Goal: Task Accomplishment & Management: Complete application form

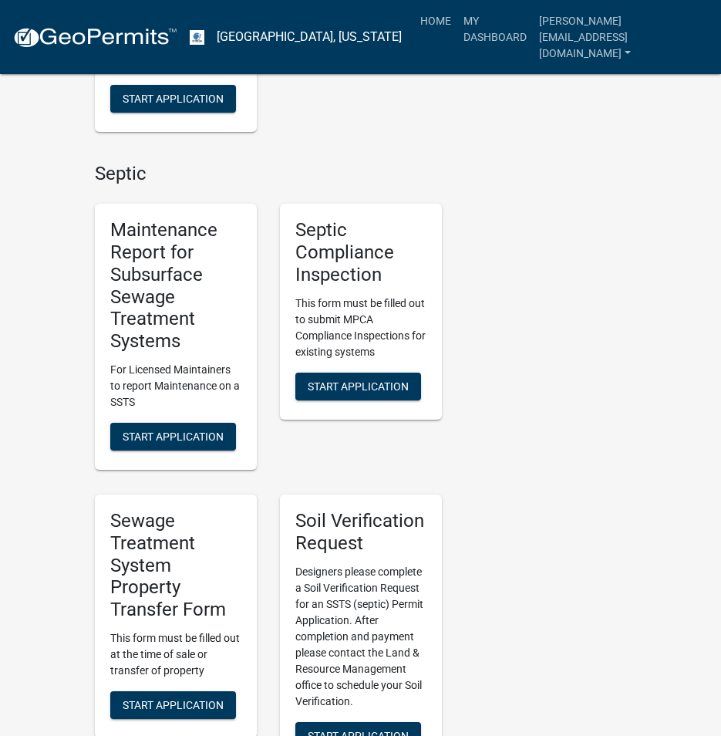
scroll to position [1080, 0]
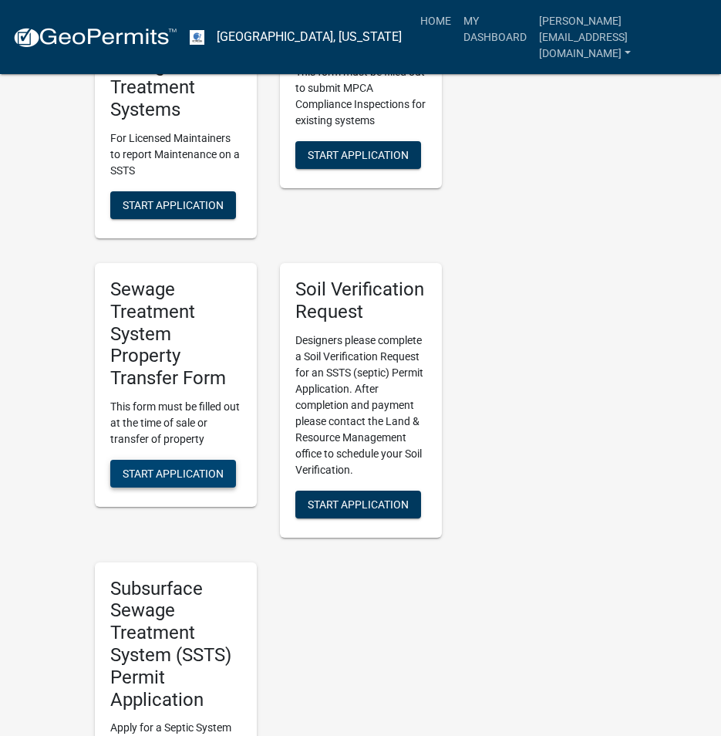
click at [181, 468] on span "Start Application" at bounding box center [173, 474] width 101 height 12
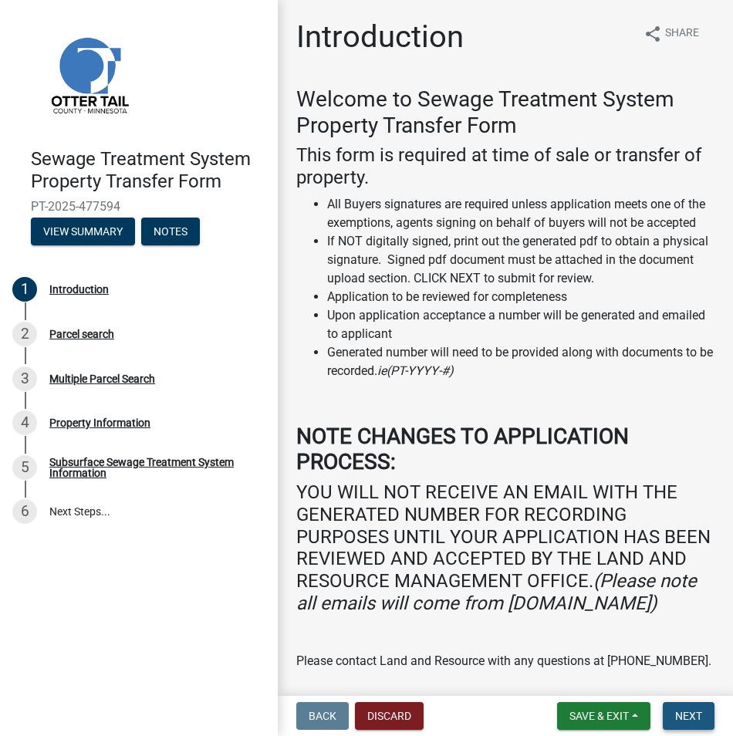
drag, startPoint x: 690, startPoint y: 718, endPoint x: 681, endPoint y: 712, distance: 10.1
click at [688, 716] on span "Next" at bounding box center [688, 716] width 27 height 12
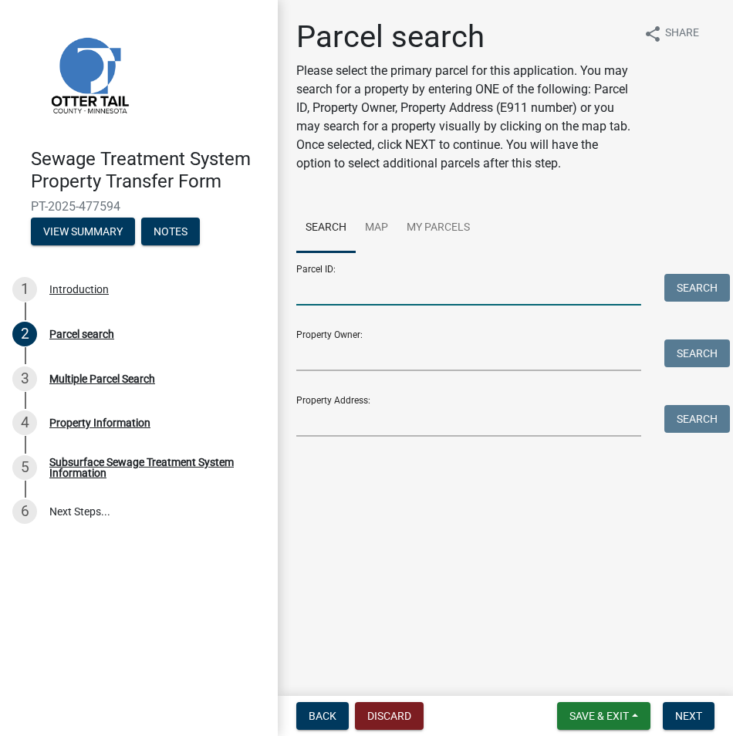
click at [320, 290] on input "Parcel ID:" at bounding box center [468, 290] width 345 height 32
paste input "22-000-99-0391-000,"
click at [694, 294] on button "Search" at bounding box center [697, 288] width 66 height 28
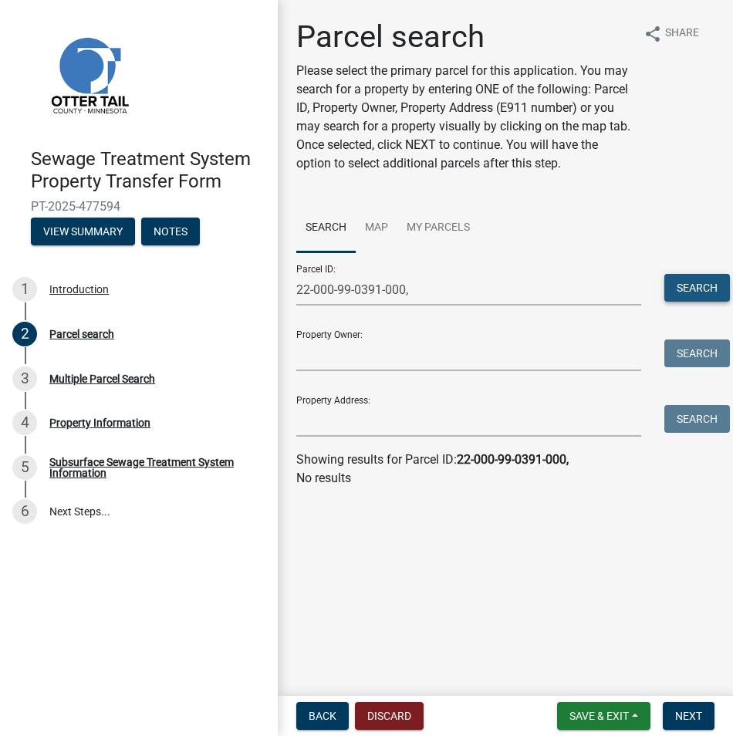
click at [694, 279] on button "Search" at bounding box center [697, 288] width 66 height 28
click at [424, 296] on input "22-000-99-0391-000," at bounding box center [468, 290] width 345 height 32
type input "22-000-99-0391-000"
click at [694, 282] on button "Search" at bounding box center [697, 288] width 66 height 28
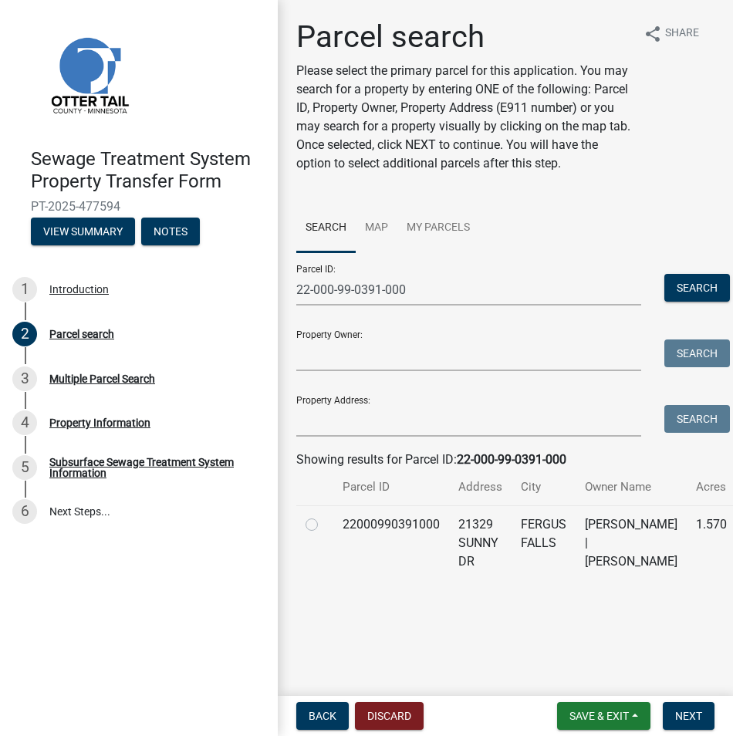
click at [324, 515] on label at bounding box center [324, 515] width 0 height 0
click at [324, 525] on input "radio" at bounding box center [329, 520] width 10 height 10
radio input "true"
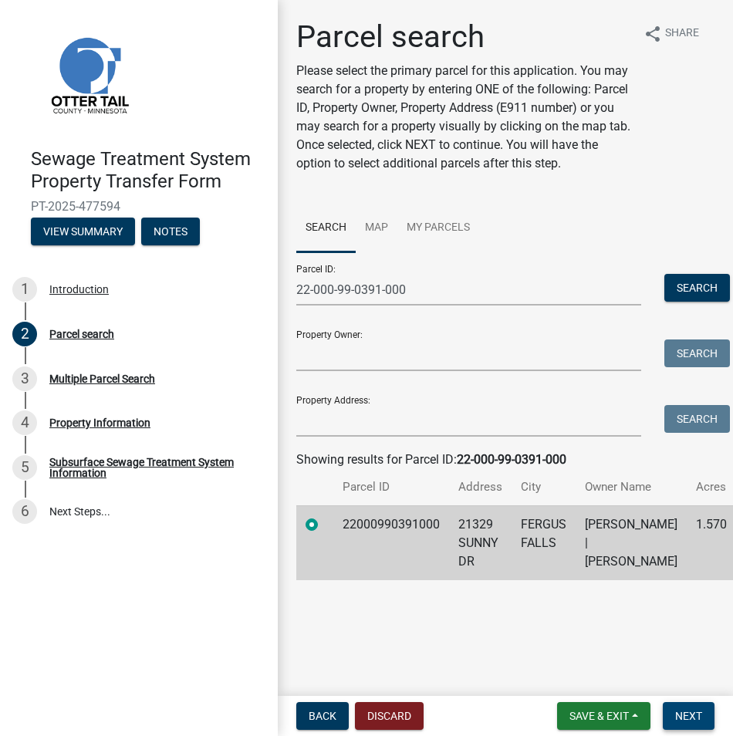
click at [690, 718] on span "Next" at bounding box center [688, 716] width 27 height 12
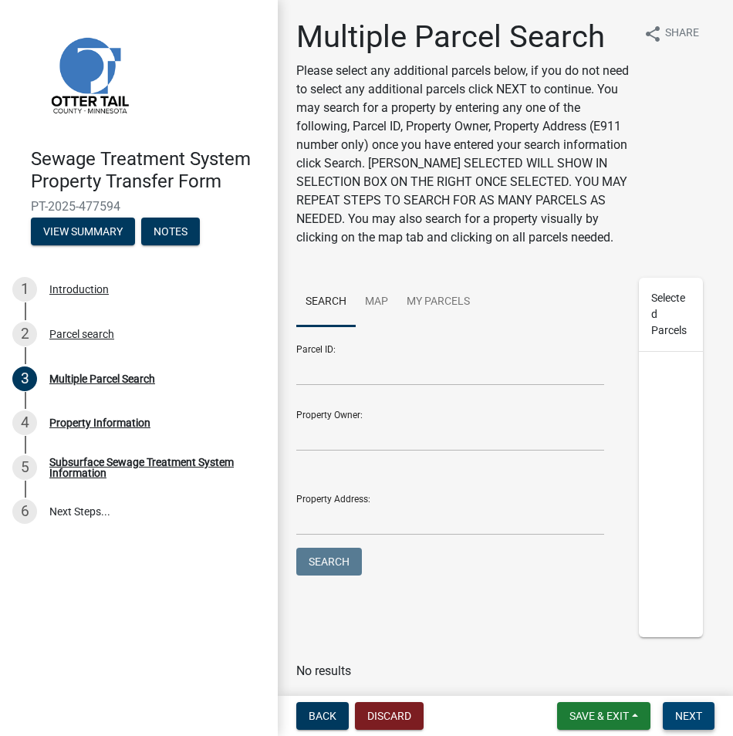
click at [690, 718] on span "Next" at bounding box center [688, 716] width 27 height 12
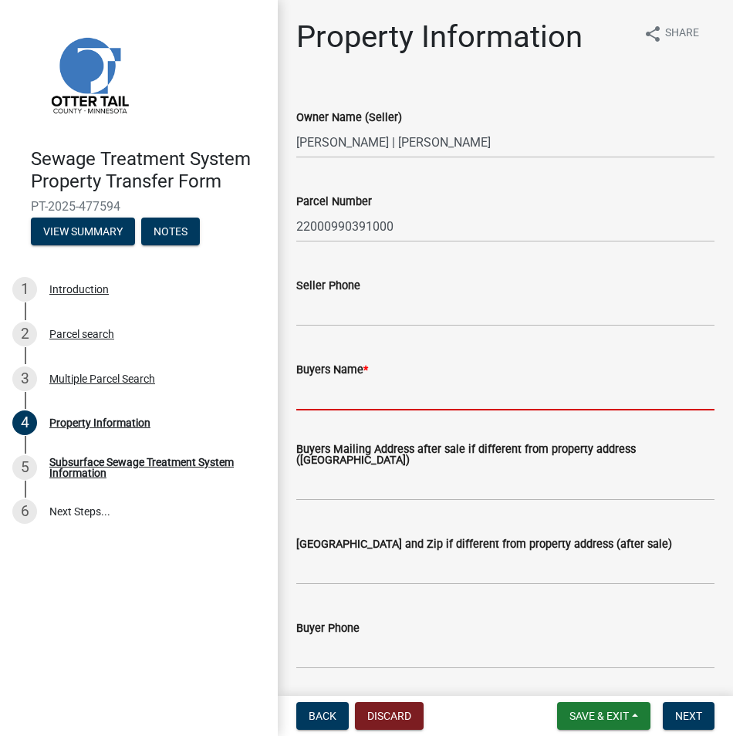
drag, startPoint x: 342, startPoint y: 403, endPoint x: 0, endPoint y: 279, distance: 363.4
click at [338, 402] on input "Buyers Name *" at bounding box center [505, 395] width 418 height 32
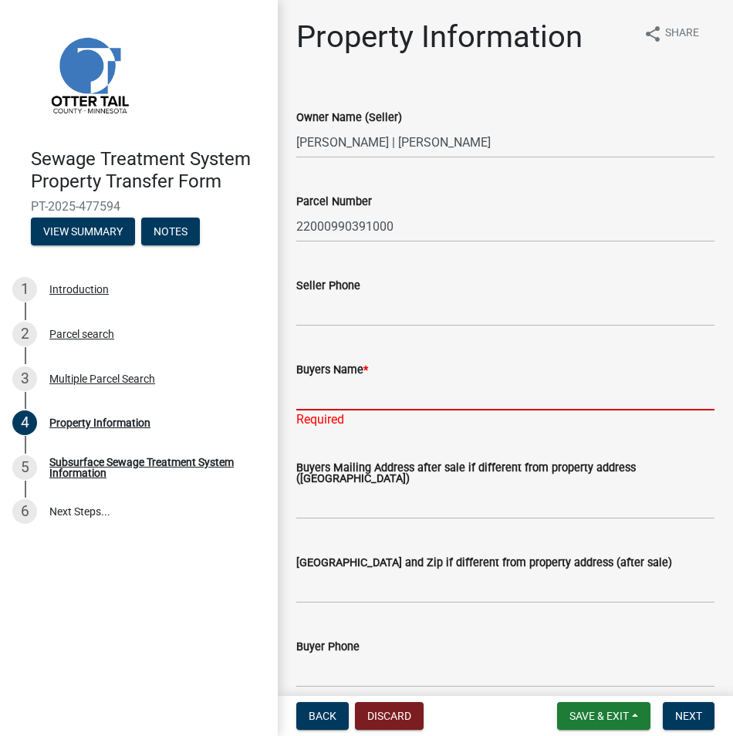
click at [311, 407] on input "Buyers Name *" at bounding box center [505, 395] width 418 height 32
paste input "[PERSON_NAME] and [PERSON_NAME]"
type input "[PERSON_NAME] and [PERSON_NAME]"
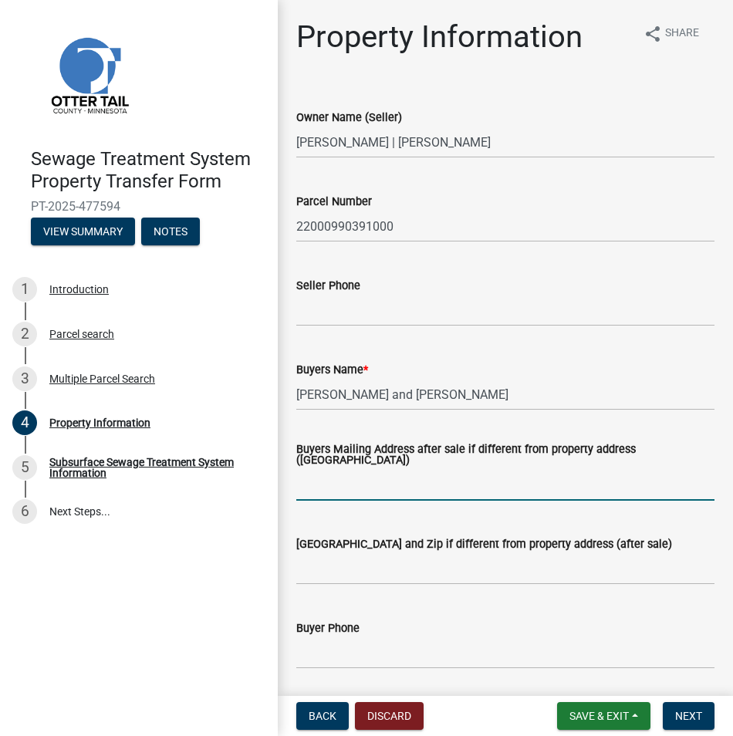
drag, startPoint x: 304, startPoint y: 508, endPoint x: 4, endPoint y: 333, distance: 347.5
click at [304, 508] on wm-data-entity-input "Buyers Mailing Address after sale if different from property address ([GEOGRAPH…" at bounding box center [505, 468] width 418 height 90
click at [310, 481] on input "Buyers Mailing Address after sale if different from property address ([GEOGRAPH…" at bounding box center [505, 485] width 418 height 32
paste input "1227 Legion Ln W"
type input "1227 Legion Ln W"
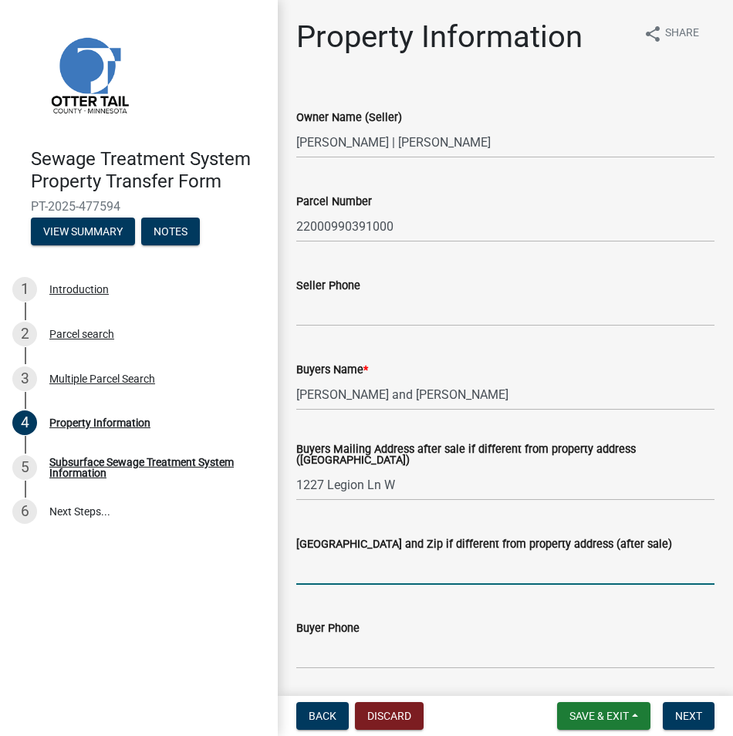
click at [320, 567] on input "[GEOGRAPHIC_DATA] and Zip if different from property address (after sale)" at bounding box center [505, 569] width 418 height 32
paste input "[GEOGRAPHIC_DATA], [GEOGRAPHIC_DATA] 58078"
type input "[GEOGRAPHIC_DATA], [GEOGRAPHIC_DATA] 58078"
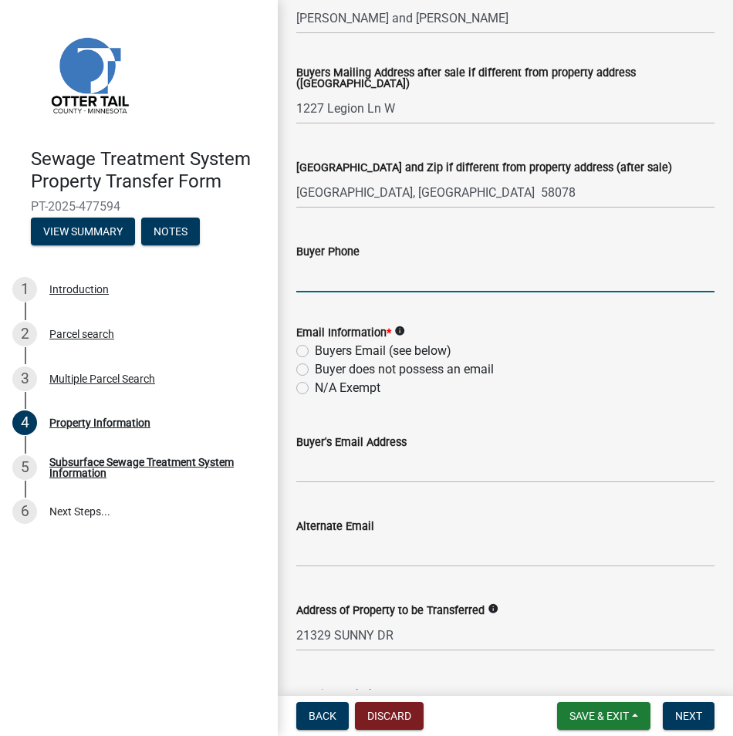
scroll to position [386, 0]
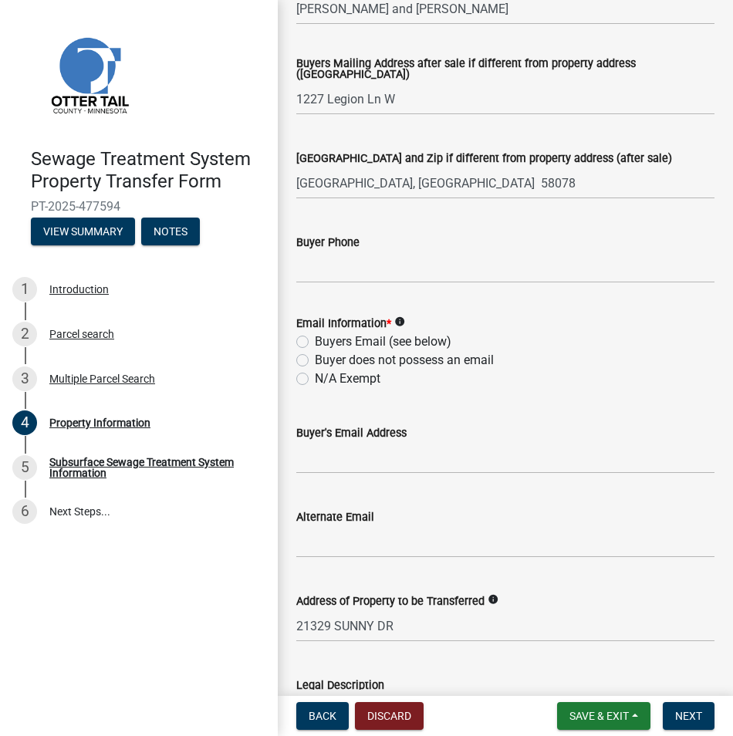
drag, startPoint x: 302, startPoint y: 343, endPoint x: 299, endPoint y: 356, distance: 12.9
click at [315, 343] on label "Buyers Email (see below)" at bounding box center [383, 342] width 137 height 19
click at [315, 343] on input "Buyers Email (see below)" at bounding box center [320, 338] width 10 height 10
radio input "true"
click at [325, 458] on input "Buyer's Email Address" at bounding box center [505, 458] width 418 height 32
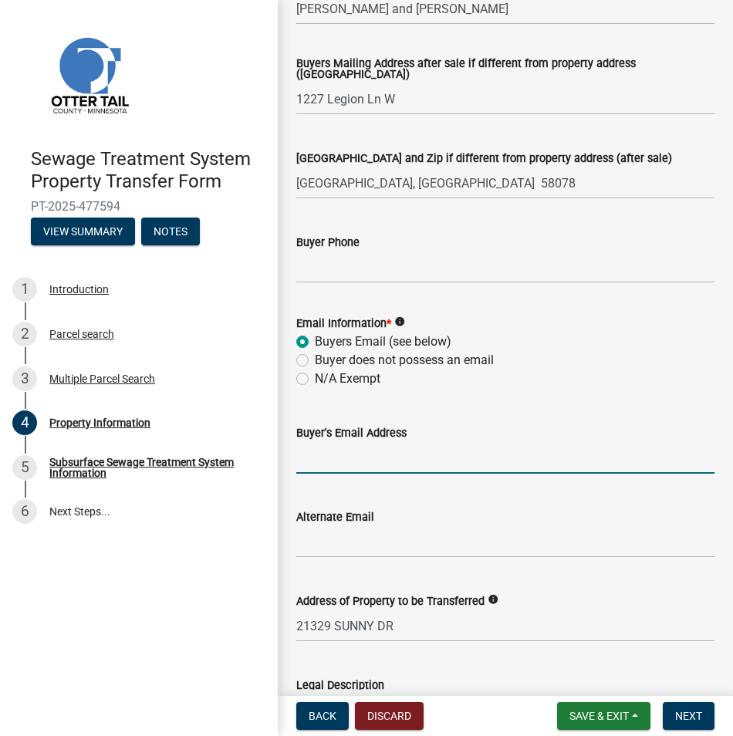
paste input "[PERSON_NAME][EMAIL_ADDRESS][DOMAIN_NAME]"
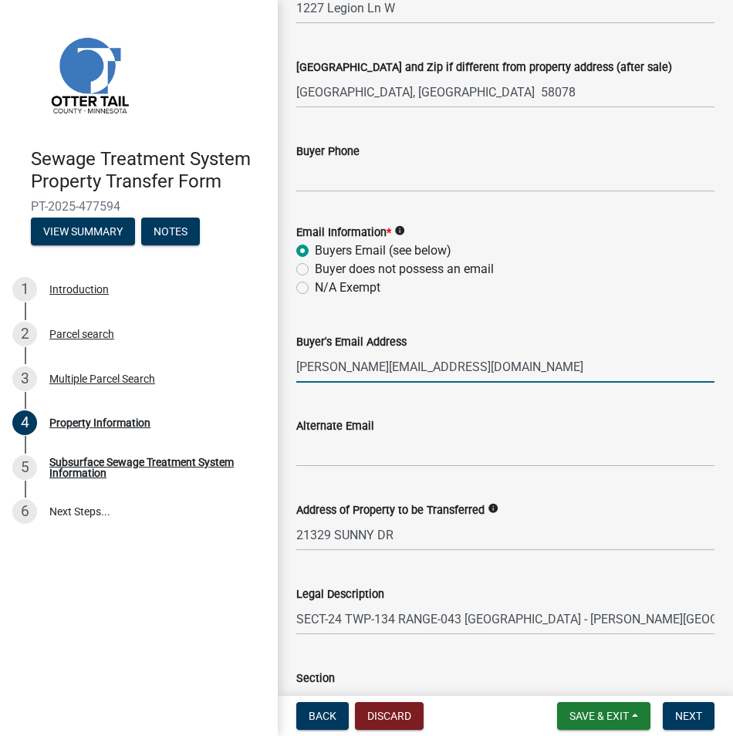
scroll to position [665, 0]
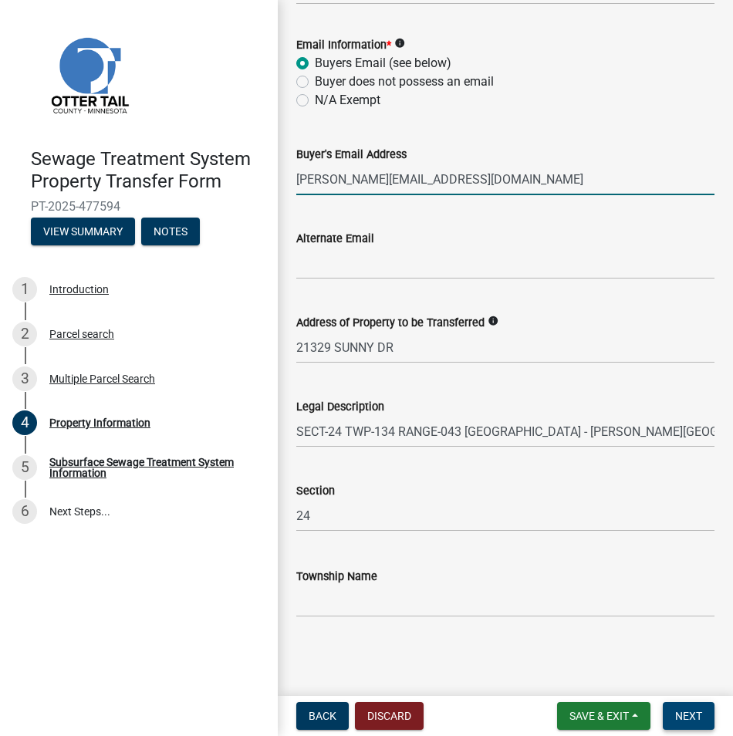
type input "[PERSON_NAME][EMAIL_ADDRESS][DOMAIN_NAME]"
click at [685, 721] on span "Next" at bounding box center [688, 716] width 27 height 12
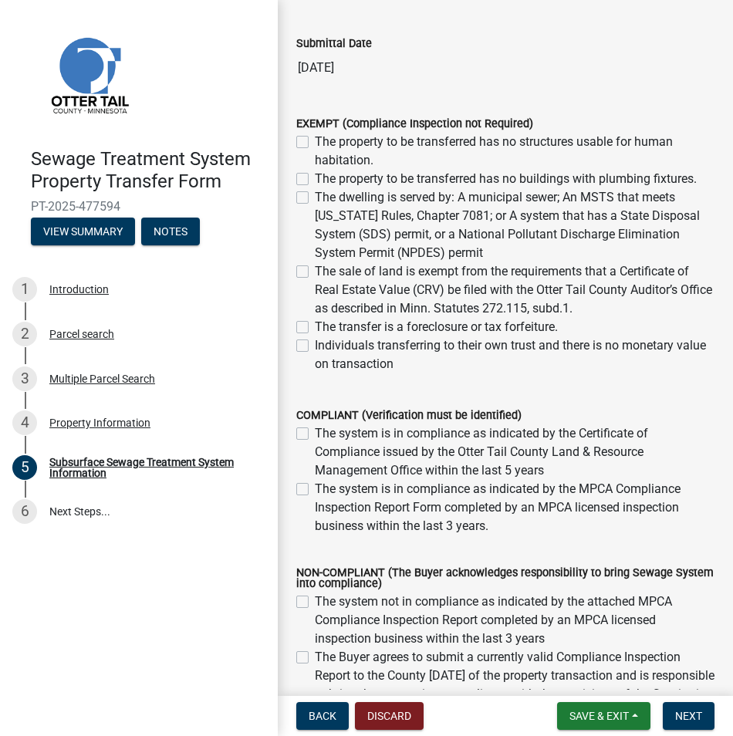
scroll to position [231, 0]
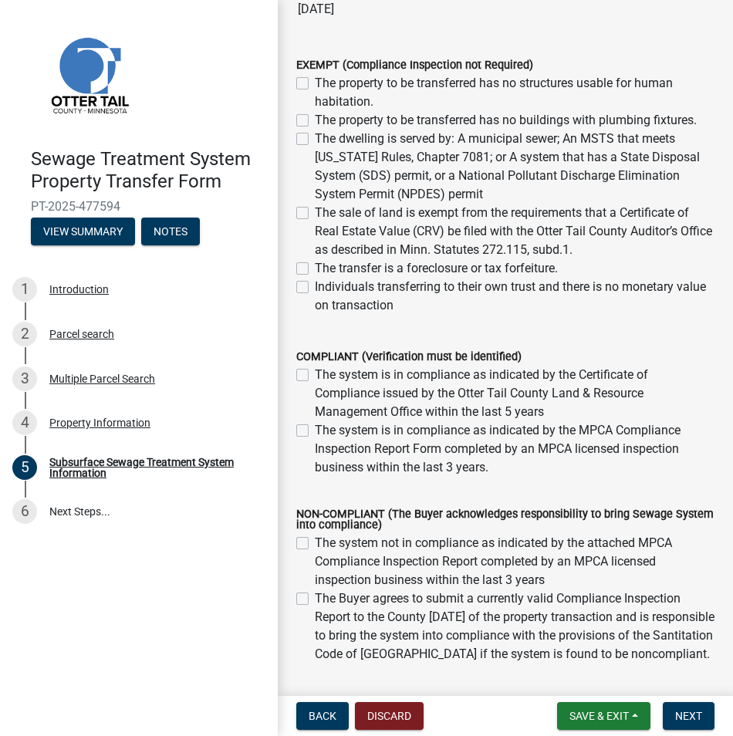
click at [315, 430] on label "The system is in compliance as indicated by the MPCA Compliance Inspection Repo…" at bounding box center [515, 449] width 400 height 56
click at [315, 430] on input "The system is in compliance as indicated by the MPCA Compliance Inspection Repo…" at bounding box center [320, 426] width 10 height 10
checkbox input "true"
checkbox input "false"
checkbox input "true"
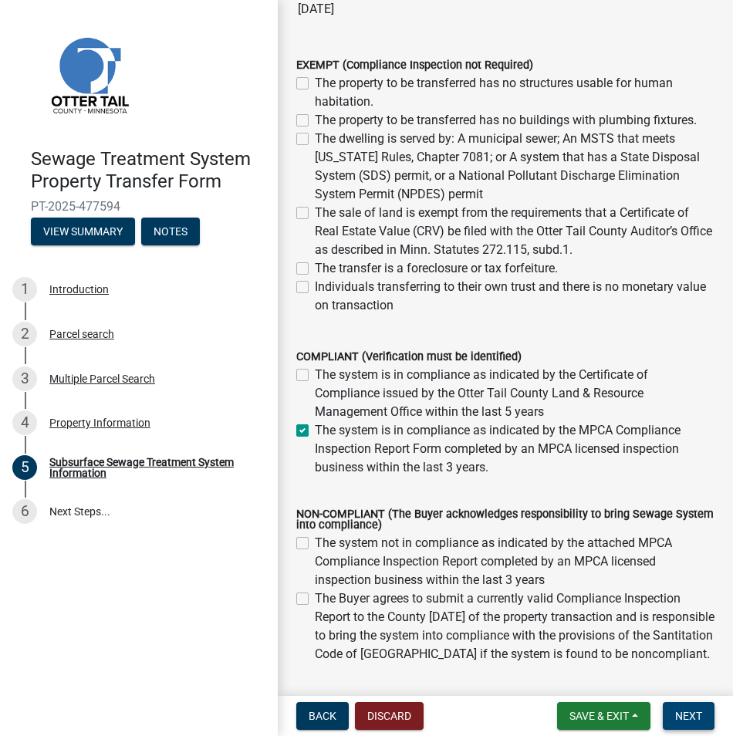
click at [679, 712] on span "Next" at bounding box center [688, 716] width 27 height 12
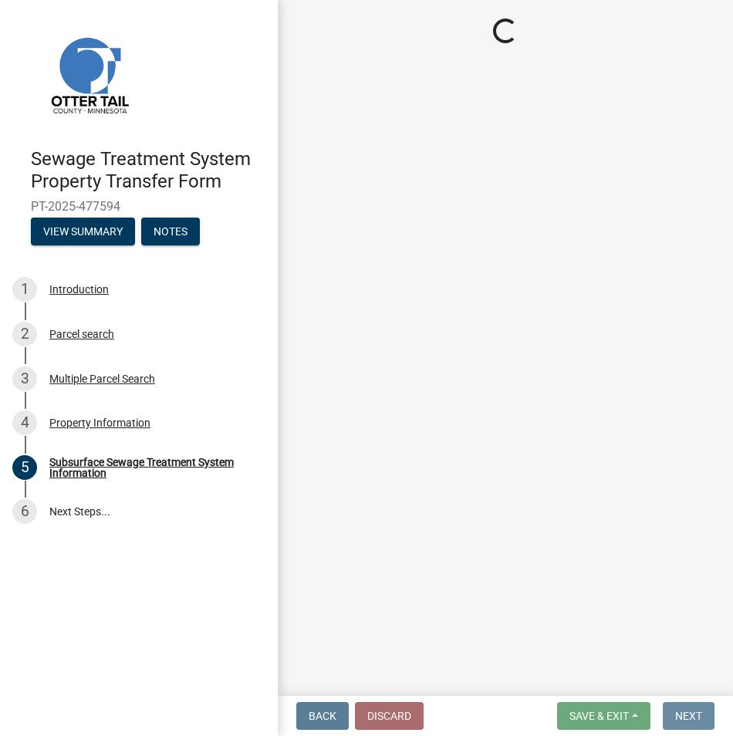
scroll to position [0, 0]
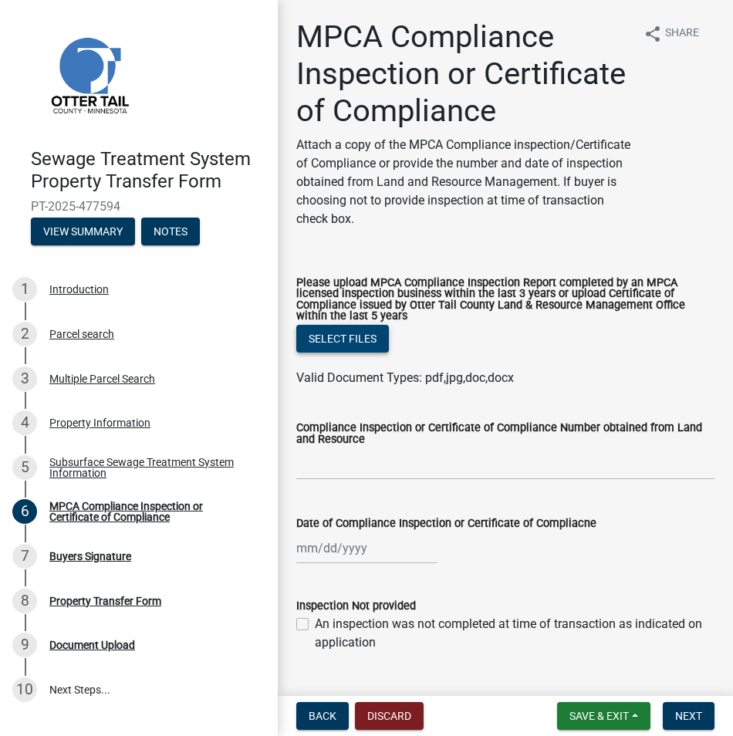
click at [373, 353] on button "Select files" at bounding box center [342, 339] width 93 height 28
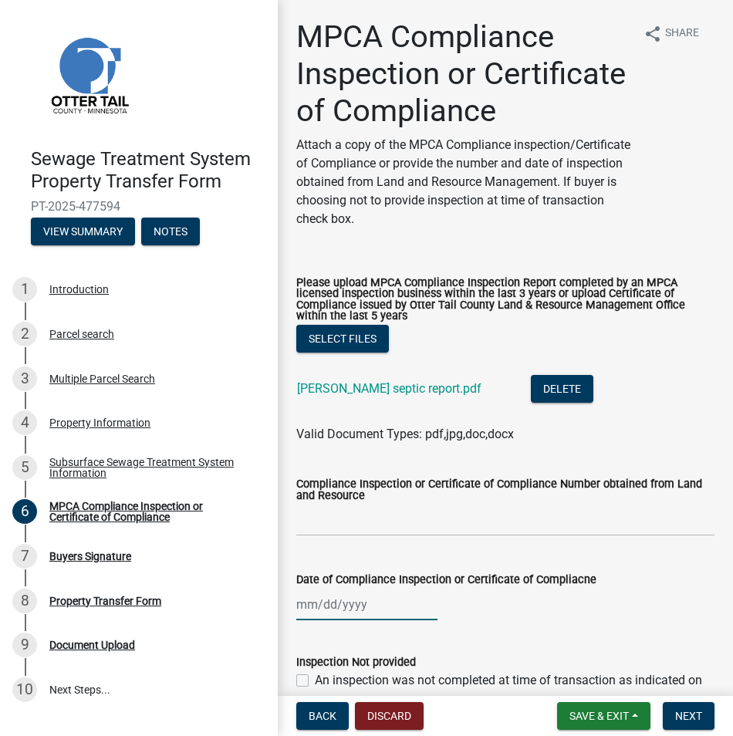
click at [299, 620] on div at bounding box center [366, 605] width 141 height 32
select select "9"
select select "2025"
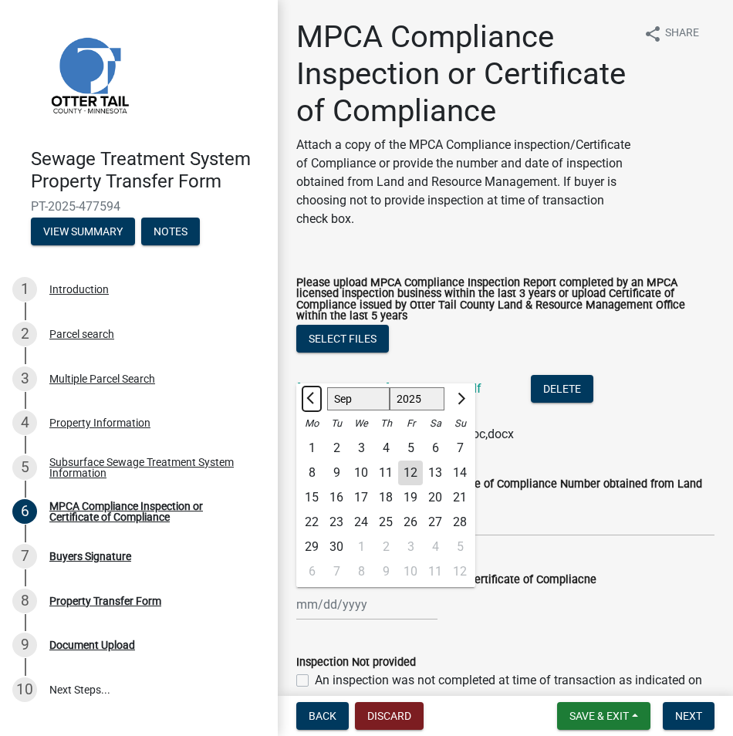
click at [311, 404] on span "Previous month" at bounding box center [312, 398] width 12 height 12
select select "7"
click at [363, 510] on div "16" at bounding box center [361, 497] width 25 height 25
type input "[DATE]"
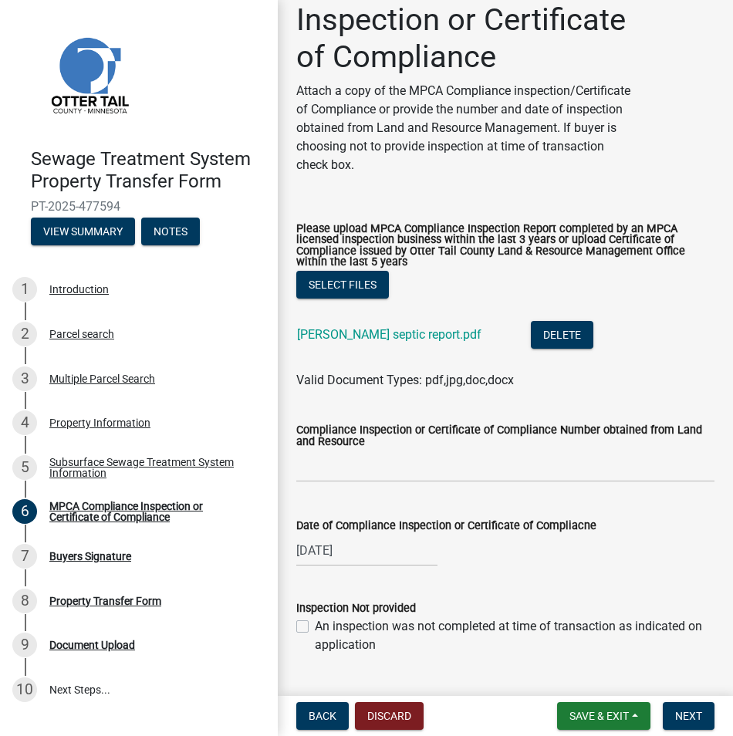
scroll to position [131, 0]
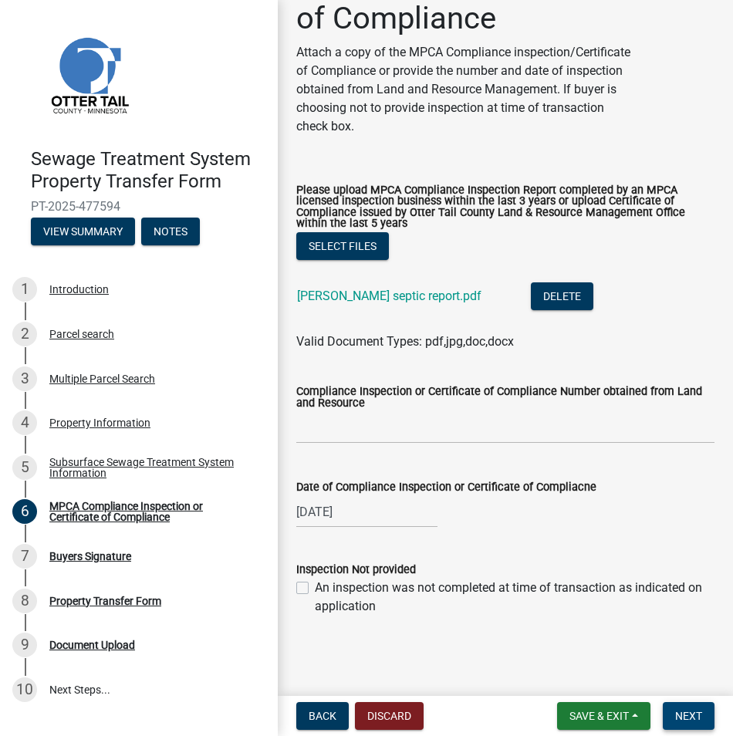
click at [687, 715] on span "Next" at bounding box center [688, 716] width 27 height 12
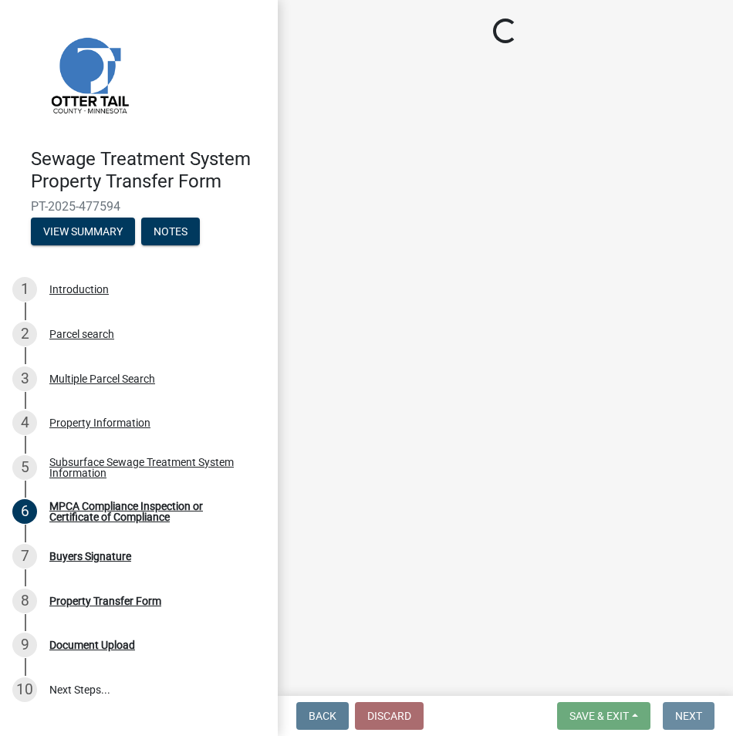
scroll to position [0, 0]
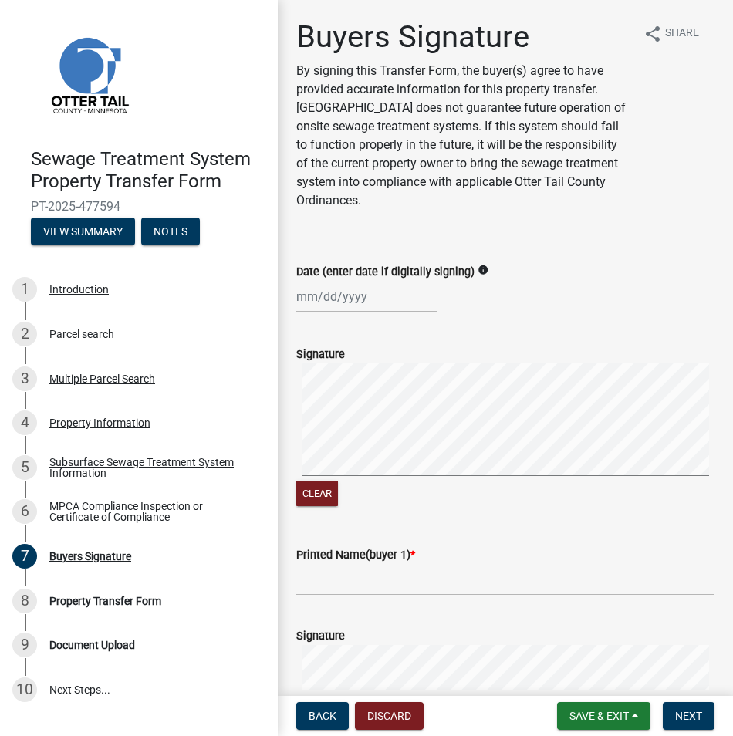
click at [292, 579] on div "Printed Name(buyer 1) *" at bounding box center [505, 560] width 441 height 72
click at [310, 581] on input "Printed Name(buyer 1) *" at bounding box center [505, 580] width 418 height 32
paste input "[PERSON_NAME]"
type input "[PERSON_NAME]"
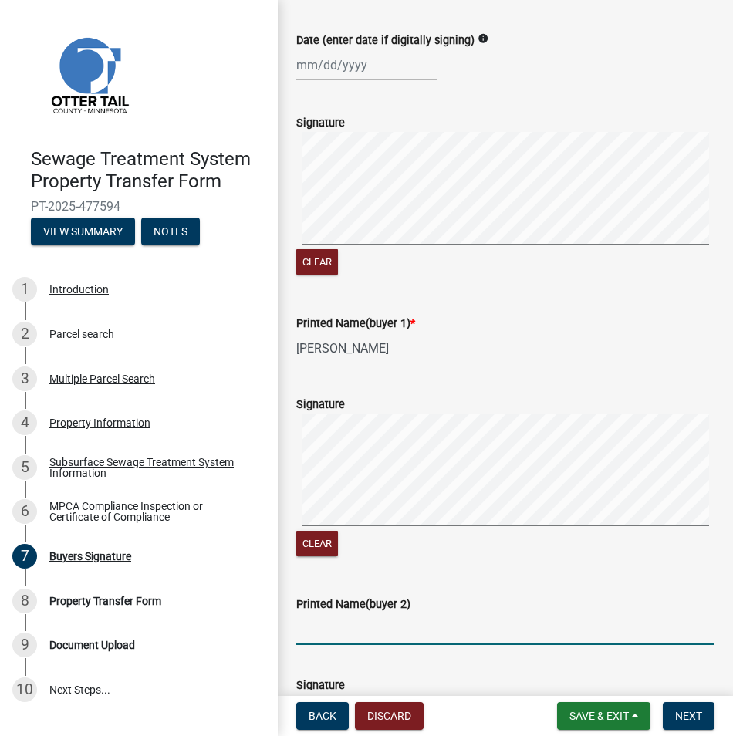
click at [312, 628] on input "Printed Name(buyer 2)" at bounding box center [505, 629] width 418 height 32
paste input "[PERSON_NAME]"
type input "[PERSON_NAME]"
click at [699, 718] on span "Next" at bounding box center [688, 716] width 27 height 12
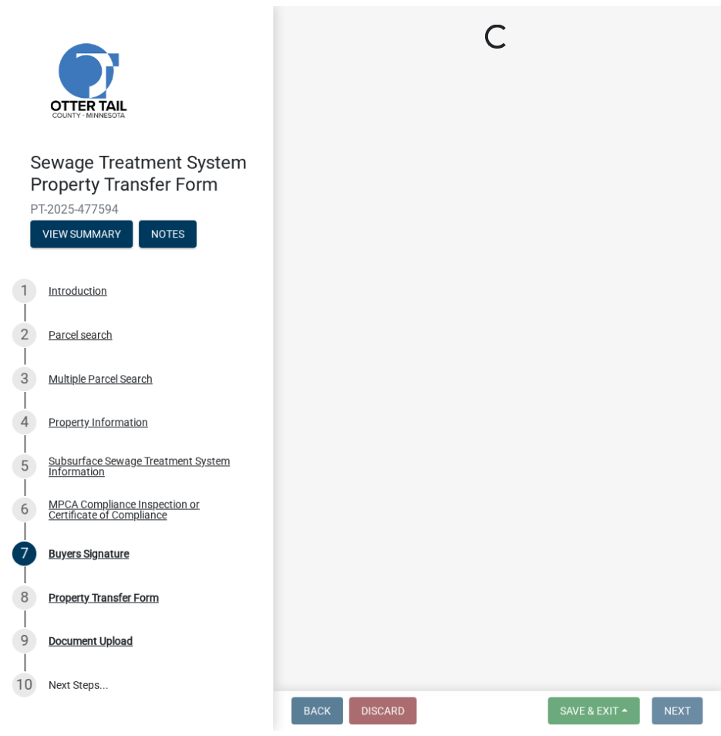
scroll to position [0, 0]
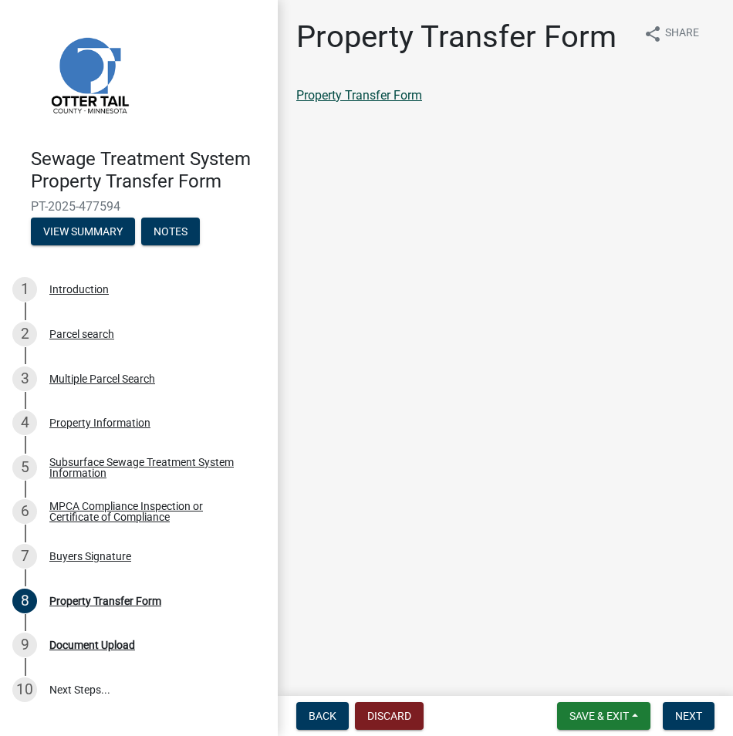
click at [349, 98] on link "Property Transfer Form" at bounding box center [359, 95] width 126 height 15
click at [613, 711] on span "Save & Exit" at bounding box center [598, 716] width 59 height 12
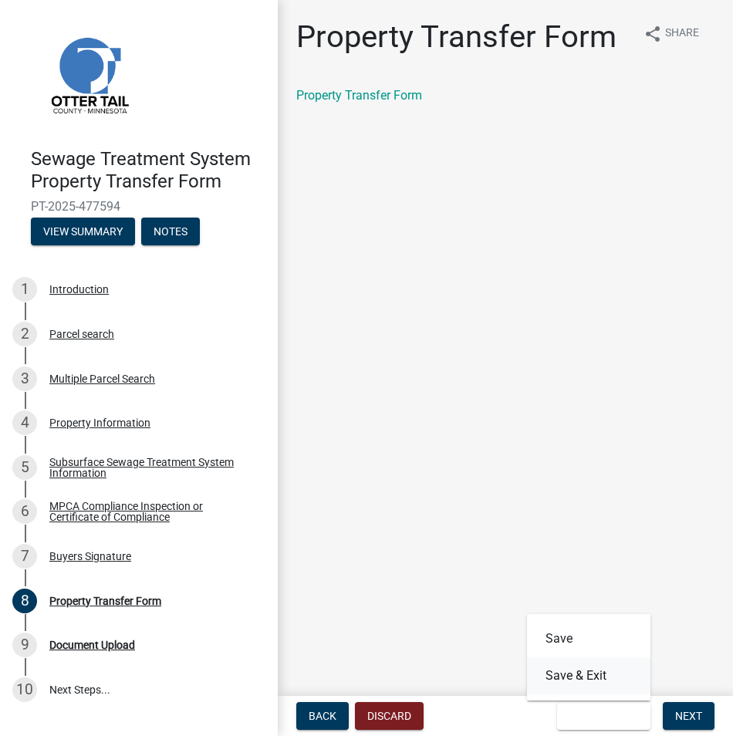
click at [593, 679] on button "Save & Exit" at bounding box center [588, 675] width 123 height 37
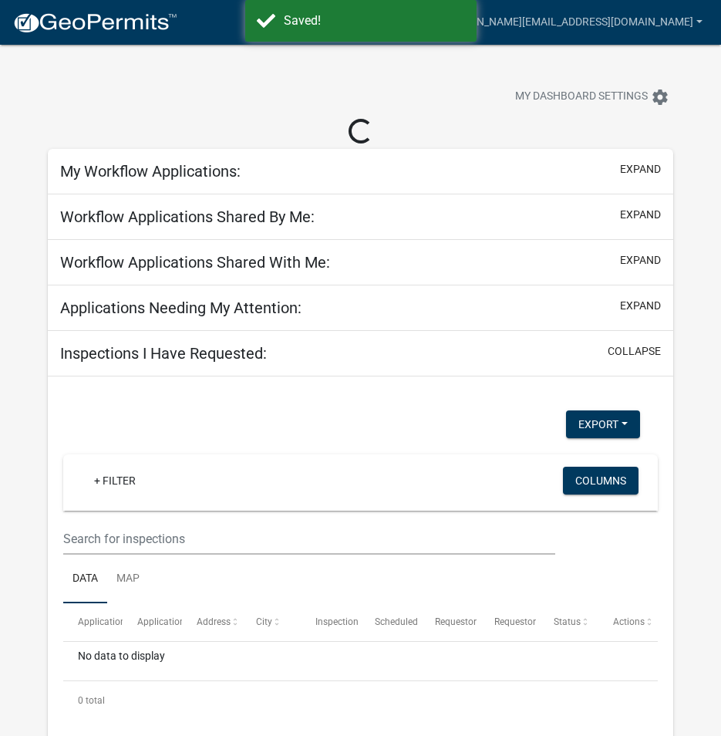
select select "3: 100"
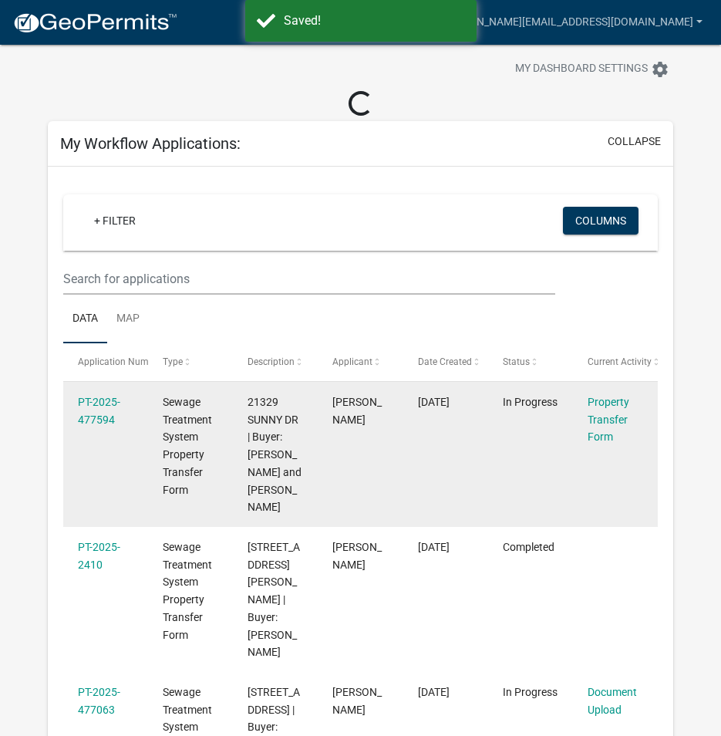
scroll to position [77, 0]
